Goal: Navigation & Orientation: Understand site structure

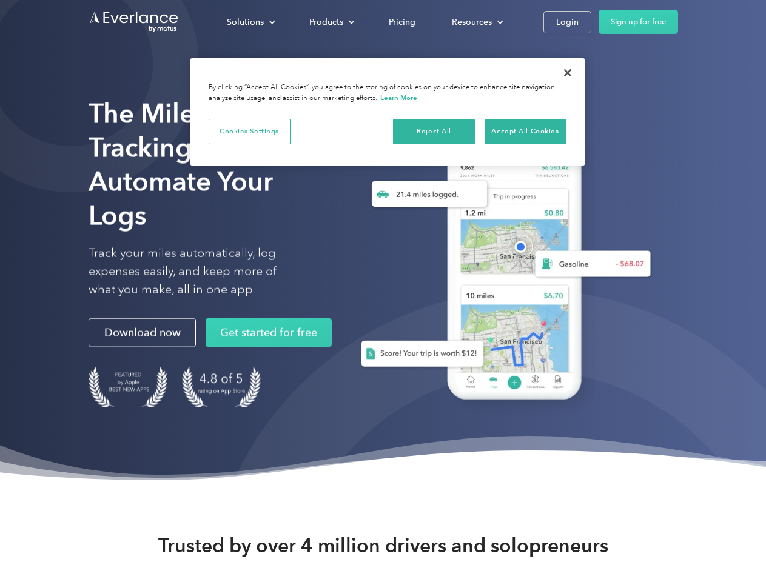
click at [250, 22] on div "Solutions" at bounding box center [245, 22] width 37 height 15
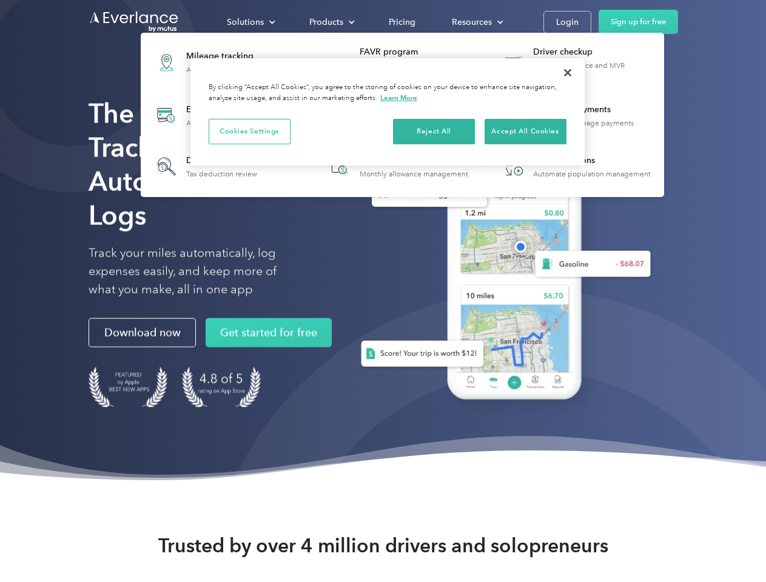
click at [330, 22] on div "Products" at bounding box center [326, 22] width 34 height 15
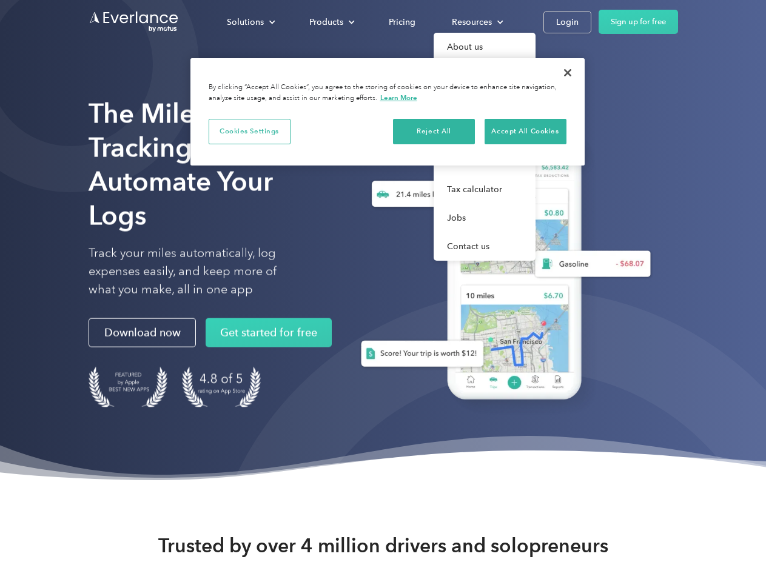
click at [476, 22] on div "Resources" at bounding box center [472, 22] width 40 height 15
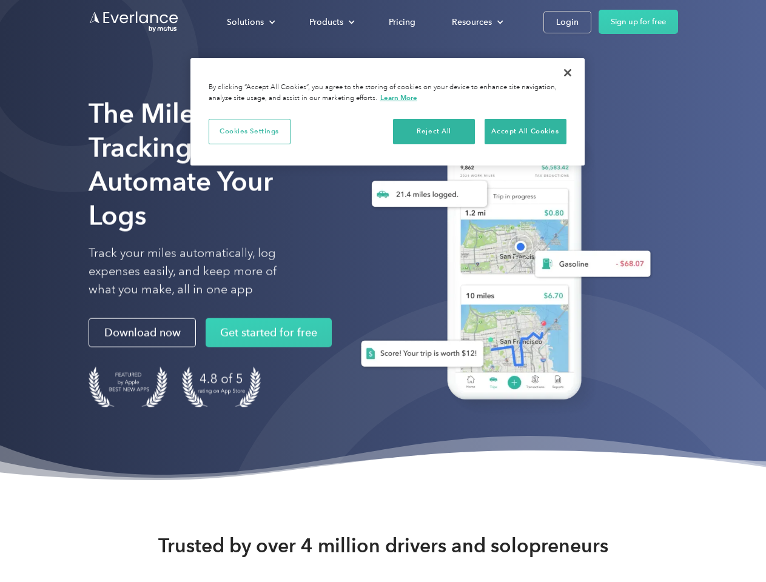
click at [249, 131] on button "Cookies Settings" at bounding box center [250, 131] width 82 height 25
click at [250, 22] on div "Solutions" at bounding box center [245, 22] width 37 height 15
click at [330, 22] on div "Products" at bounding box center [326, 22] width 34 height 15
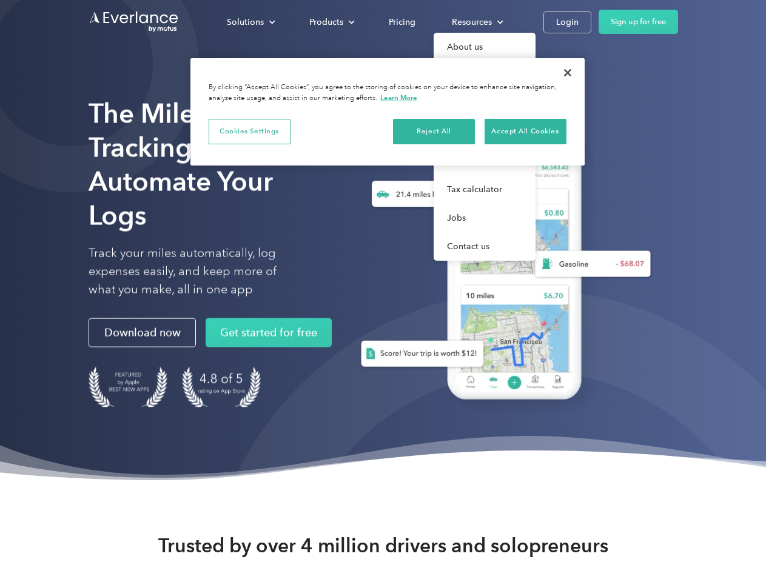
click at [476, 22] on div "Resources" at bounding box center [472, 22] width 40 height 15
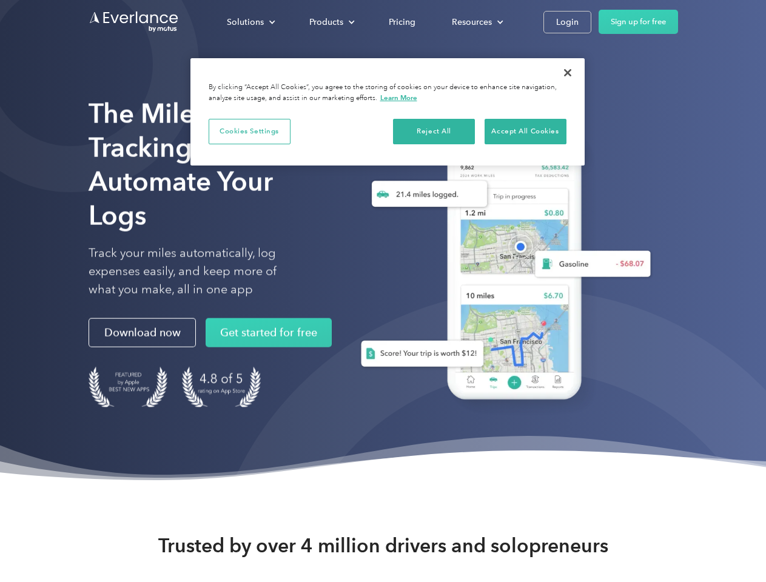
click at [249, 131] on button "Cookies Settings" at bounding box center [250, 131] width 82 height 25
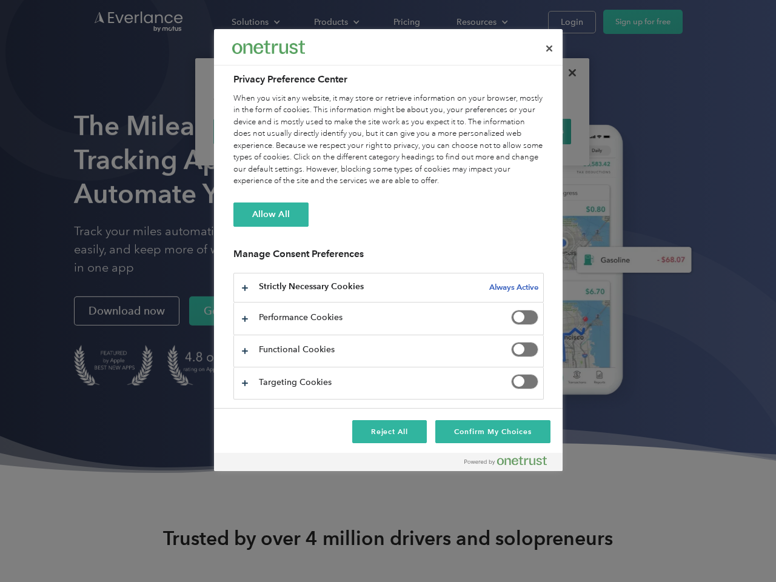
click at [434, 131] on div "When you visit any website, it may store or retrieve information on your browse…" at bounding box center [388, 140] width 310 height 95
click at [525, 131] on div "When you visit any website, it may store or retrieve information on your browse…" at bounding box center [388, 140] width 310 height 95
click at [567, 73] on div at bounding box center [388, 291] width 776 height 582
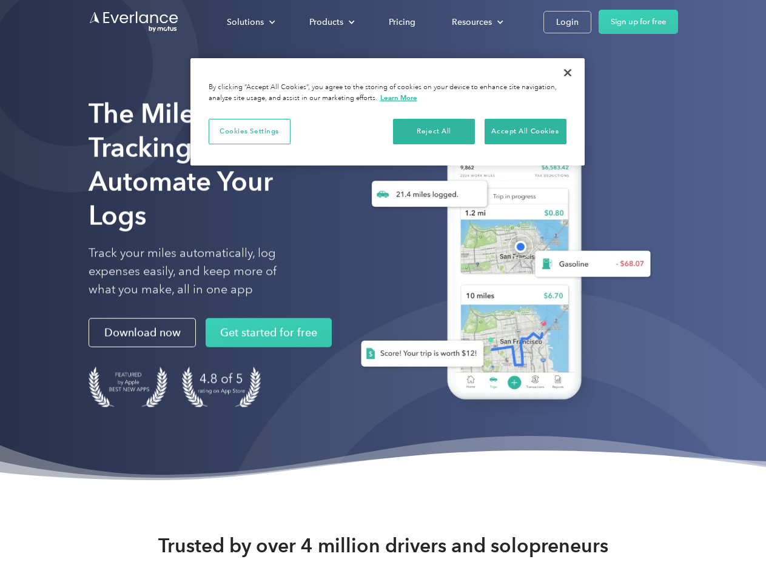
click at [250, 22] on div "Solutions" at bounding box center [245, 22] width 37 height 15
click at [330, 22] on div "Products" at bounding box center [326, 22] width 34 height 15
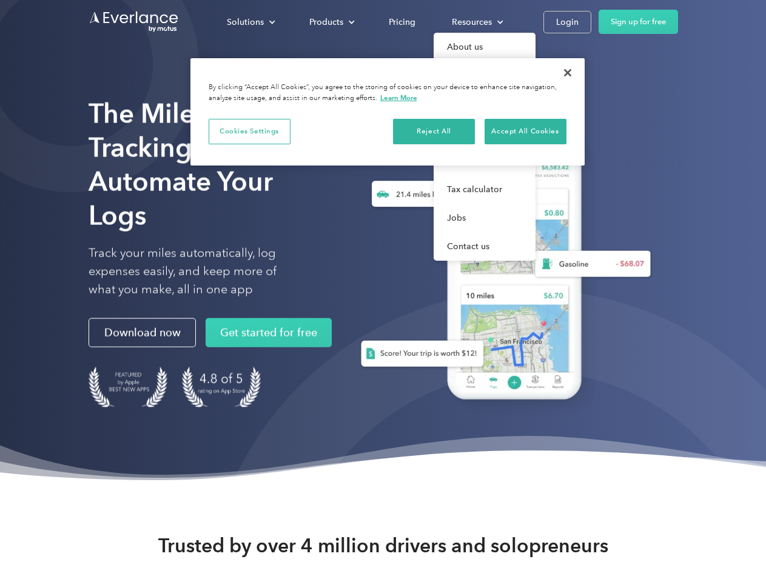
click at [476, 22] on div "Resources" at bounding box center [472, 22] width 40 height 15
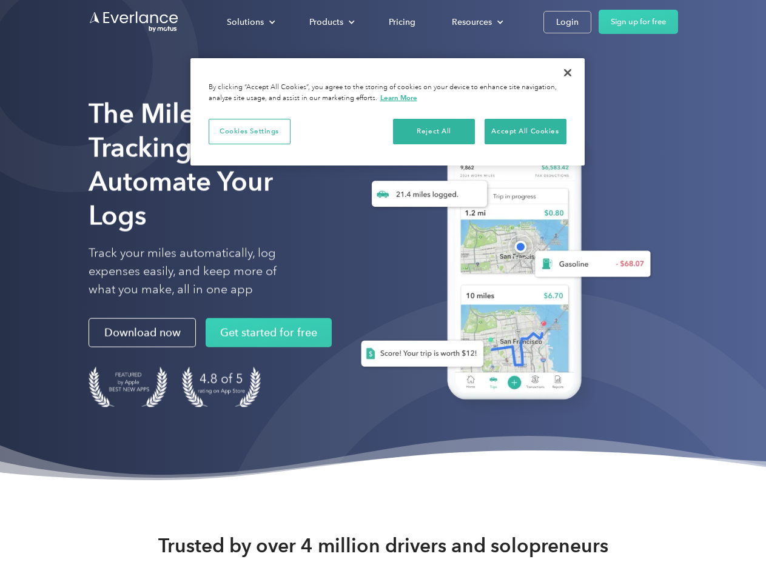
click at [249, 131] on button "Cookies Settings" at bounding box center [250, 131] width 82 height 25
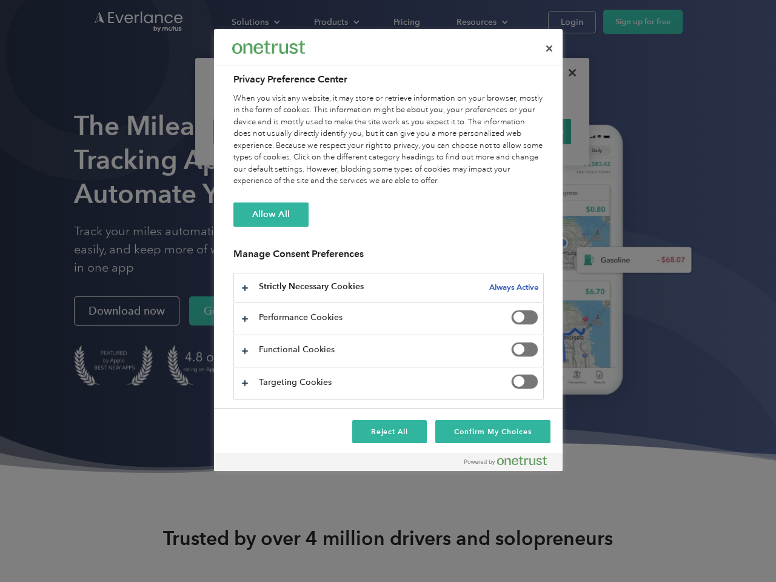
click at [434, 131] on div "When you visit any website, it may store or retrieve information on your browse…" at bounding box center [388, 140] width 310 height 95
click at [525, 131] on div "When you visit any website, it may store or retrieve information on your browse…" at bounding box center [388, 140] width 310 height 95
click at [567, 73] on div at bounding box center [388, 291] width 776 height 582
